Goal: Navigation & Orientation: Find specific page/section

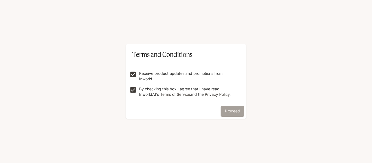
click at [224, 109] on button "Proceed" at bounding box center [232, 111] width 24 height 11
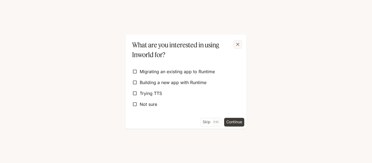
click at [235, 45] on div "button" at bounding box center [237, 44] width 9 height 9
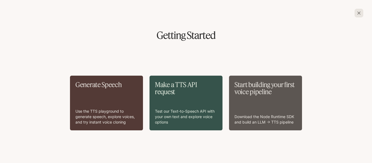
click at [361, 13] on icon "button" at bounding box center [358, 12] width 5 height 5
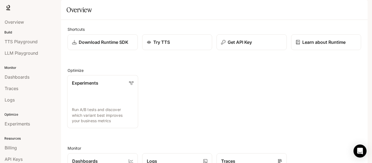
click at [106, 110] on link "Experiments Run A/B tests and discover which variant best improves your busines…" at bounding box center [102, 101] width 71 height 53
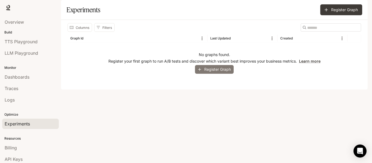
click at [214, 74] on button "Register Graph" at bounding box center [214, 69] width 39 height 9
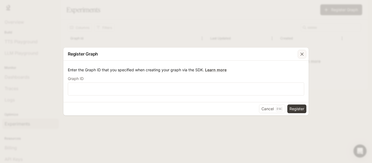
click at [307, 52] on button "button" at bounding box center [301, 54] width 13 height 13
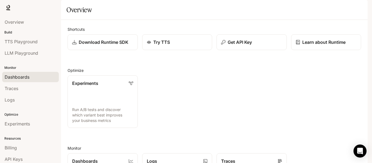
click at [32, 79] on div "Dashboards" at bounding box center [31, 77] width 52 height 7
